Goal: Task Accomplishment & Management: Complete application form

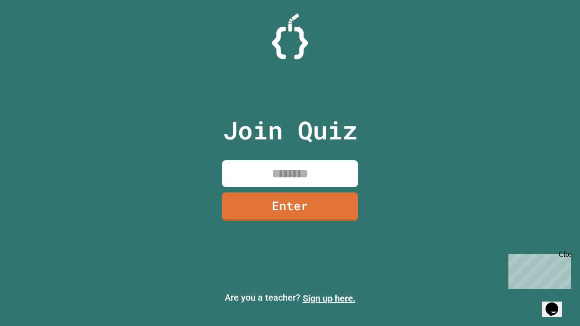
click at [329, 299] on link "Sign up here." at bounding box center [329, 298] width 53 height 11
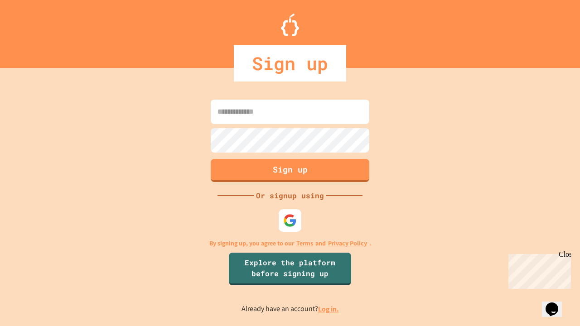
click at [329, 309] on link "Log in." at bounding box center [328, 309] width 21 height 10
